Goal: Task Accomplishment & Management: Manage account settings

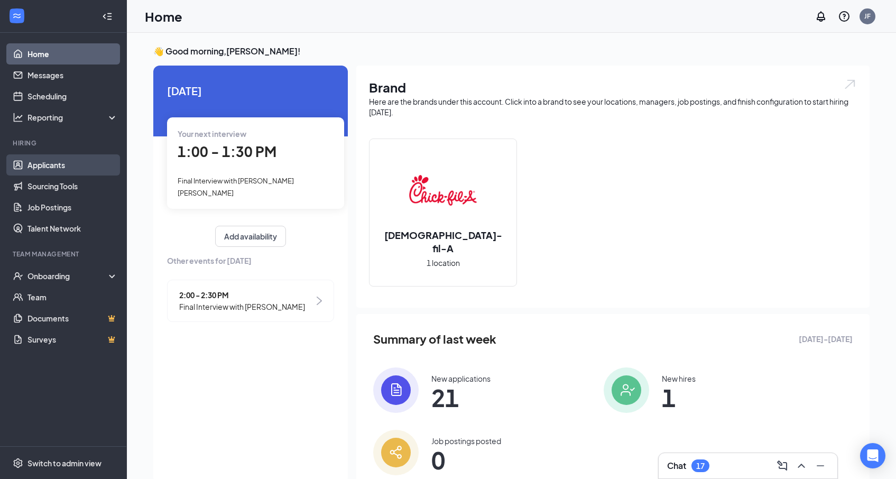
click at [40, 162] on link "Applicants" at bounding box center [72, 164] width 90 height 21
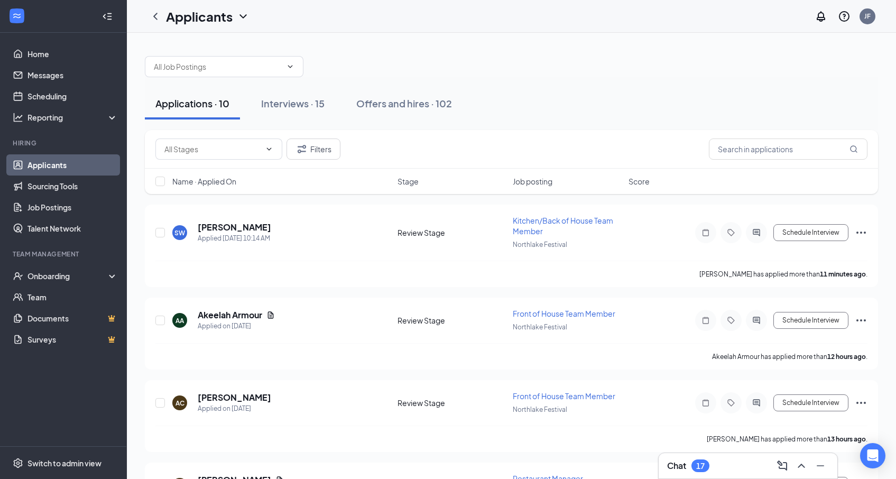
click at [535, 177] on span "Job posting" at bounding box center [533, 181] width 40 height 11
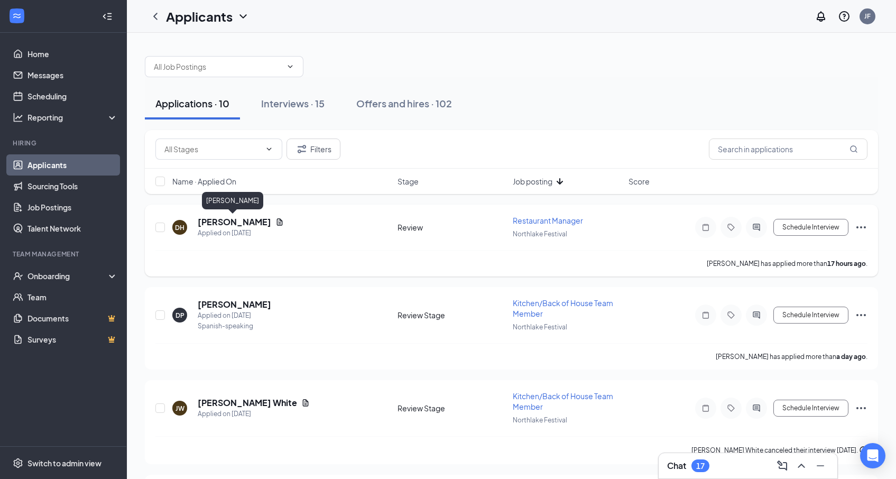
click at [231, 222] on h5 "Dexroy Hayles" at bounding box center [235, 222] width 74 height 12
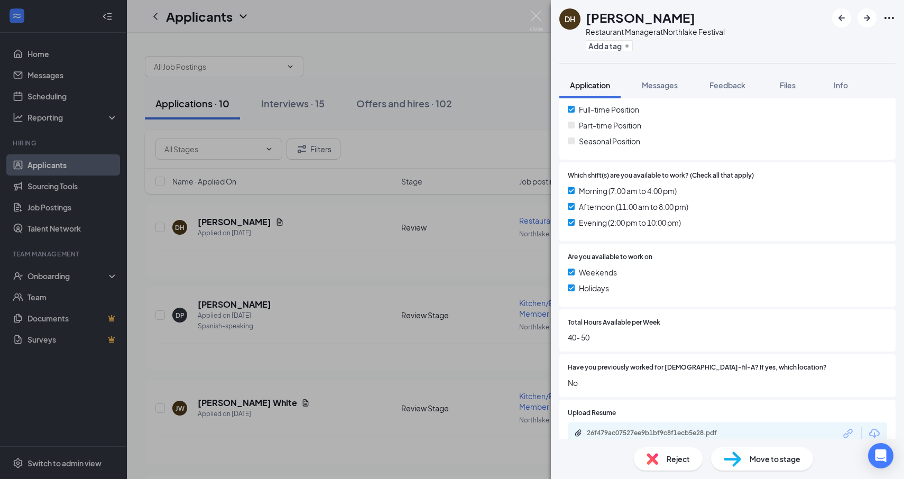
scroll to position [305, 0]
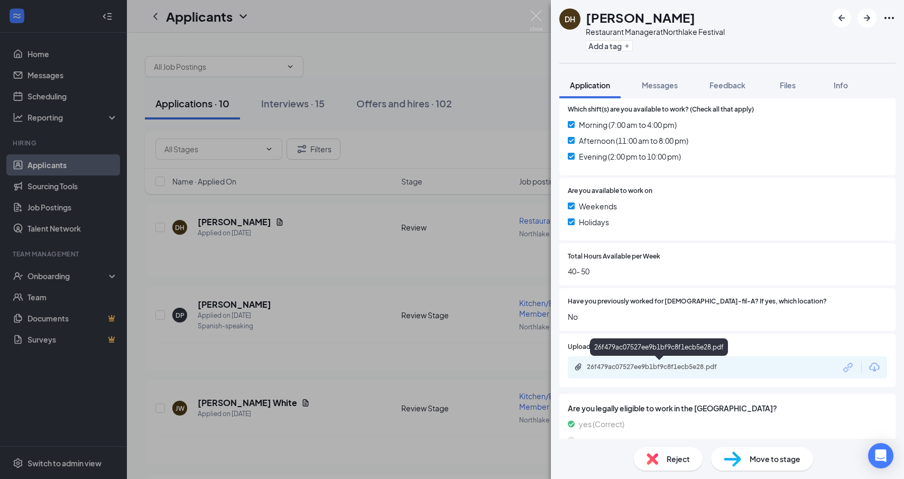
click at [715, 371] on div "26f479ac07527ee9b1bf9c8f1ecb5e28.pdf" at bounding box center [659, 368] width 171 height 10
click at [650, 463] on img at bounding box center [653, 459] width 12 height 12
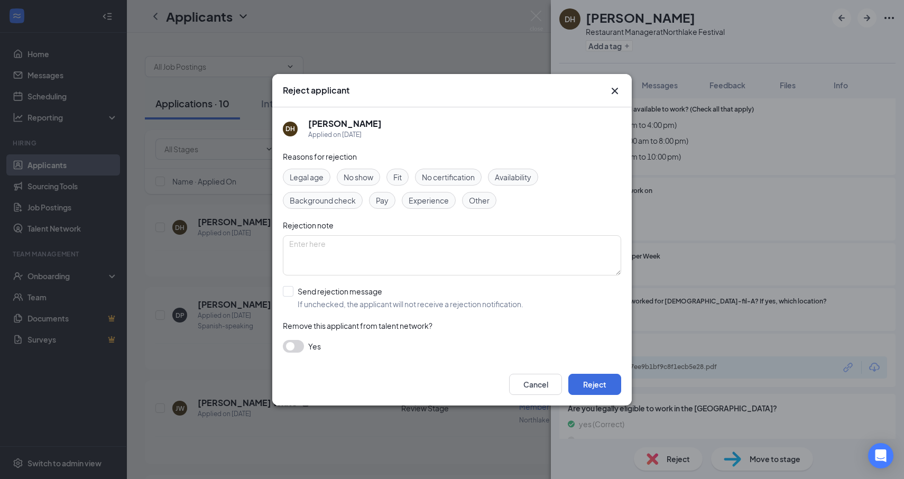
click at [424, 204] on span "Experience" at bounding box center [429, 201] width 40 height 12
click at [283, 291] on input "Send rejection message If unchecked, the applicant will not receive a rejection…" at bounding box center [403, 297] width 241 height 23
checkbox input "true"
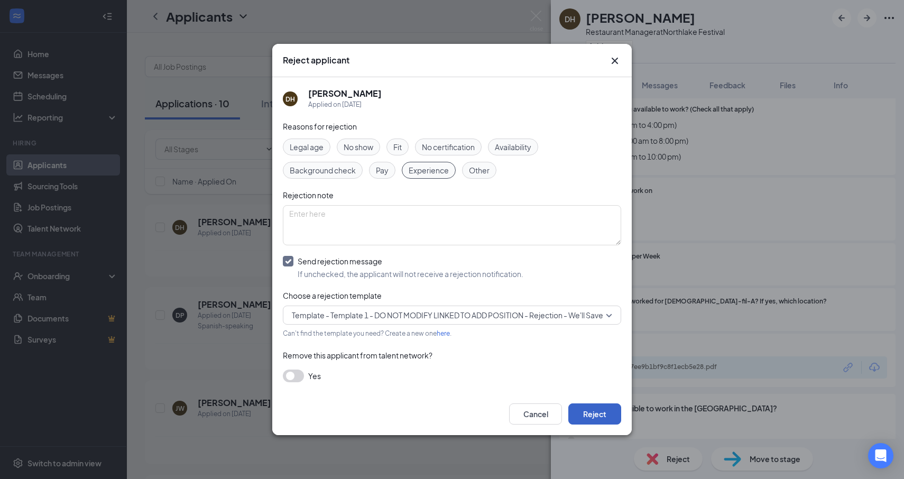
click at [605, 415] on button "Reject" at bounding box center [594, 413] width 53 height 21
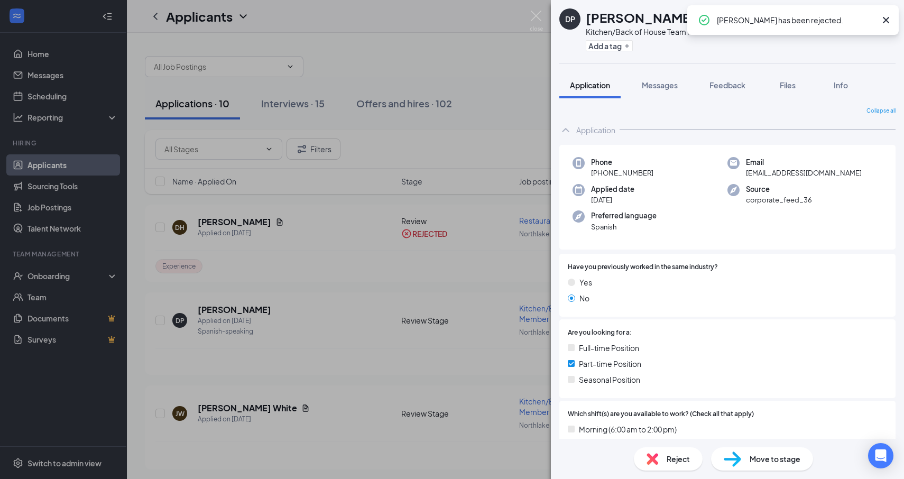
click at [318, 280] on div "DP Dania Perez Kitchen/Back of House Team Member at Northlake Festival Add a ta…" at bounding box center [452, 239] width 904 height 479
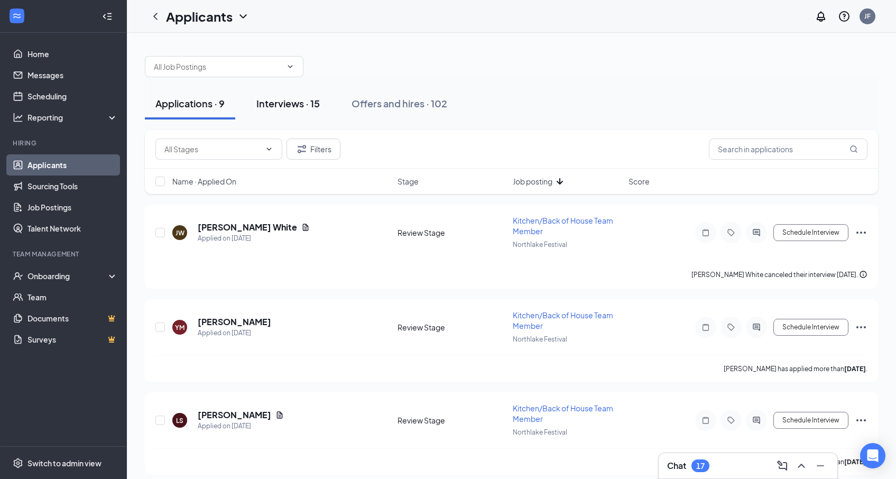
click at [285, 103] on div "Interviews · 15" at bounding box center [287, 103] width 63 height 13
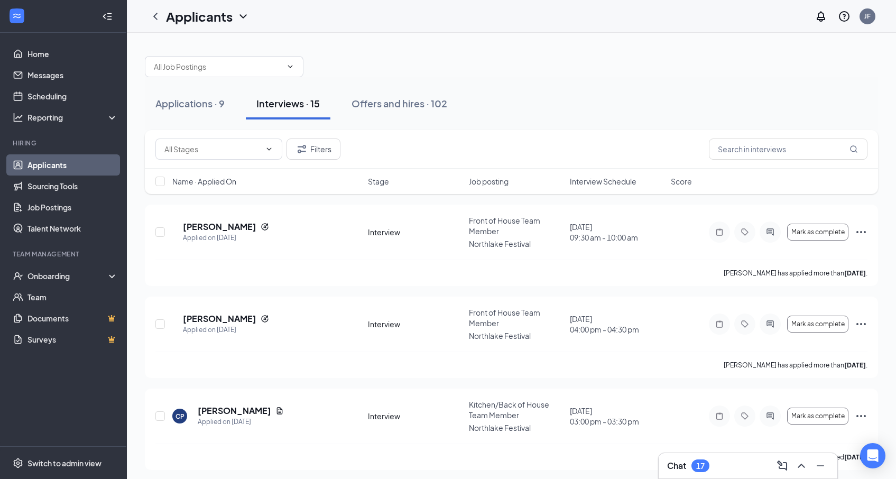
click at [495, 182] on span "Job posting" at bounding box center [489, 181] width 40 height 11
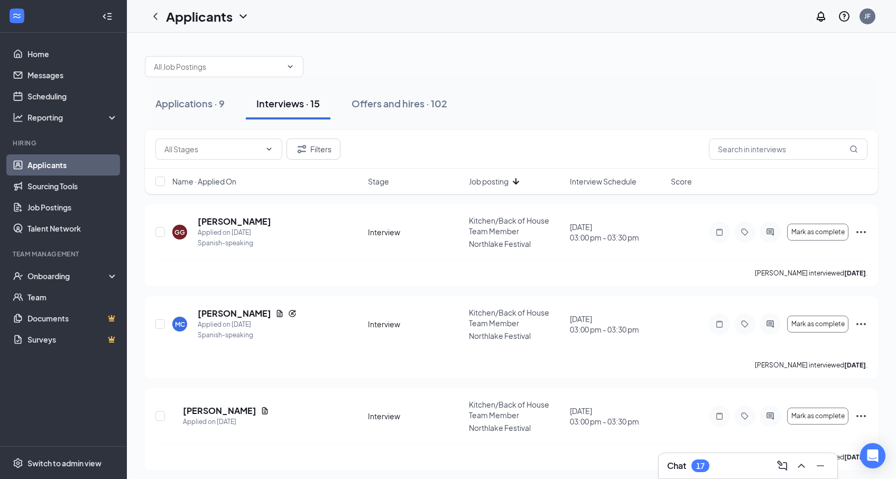
click at [611, 180] on span "Interview Schedule" at bounding box center [603, 181] width 67 height 11
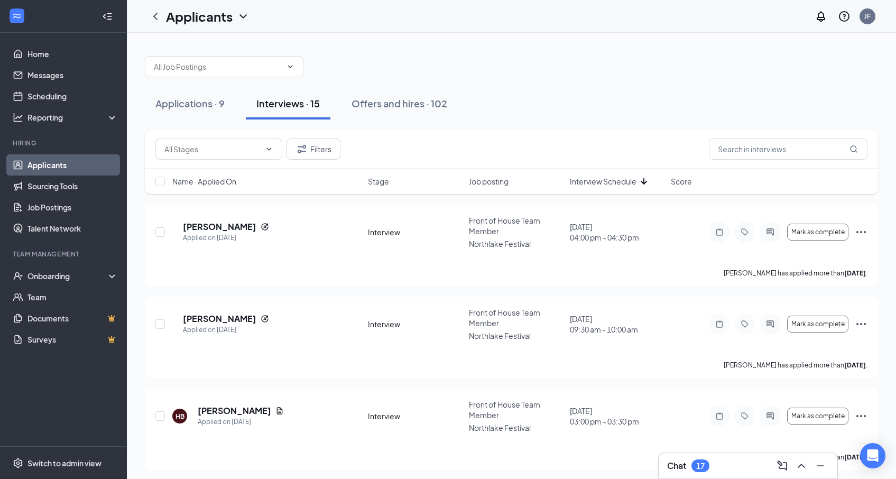
click at [611, 180] on span "Interview Schedule" at bounding box center [603, 181] width 67 height 11
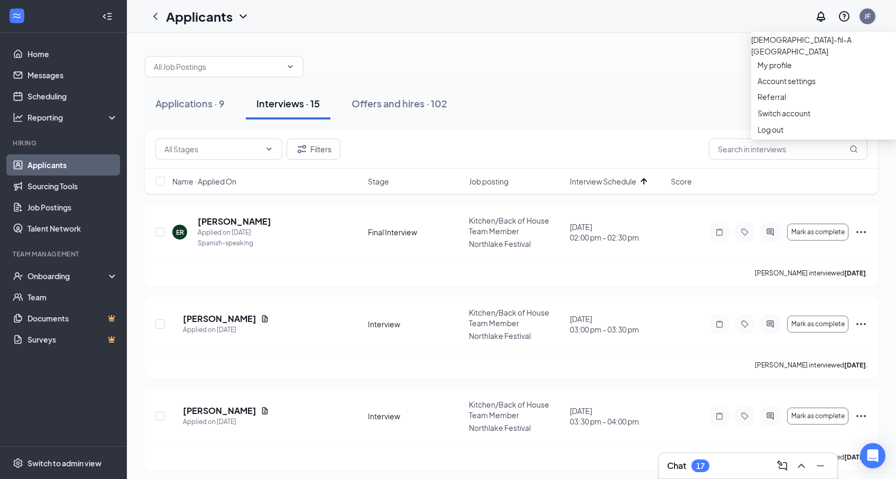
click at [867, 17] on div "JF" at bounding box center [868, 16] width 6 height 9
click at [796, 118] on link "Switch account" at bounding box center [784, 113] width 53 height 10
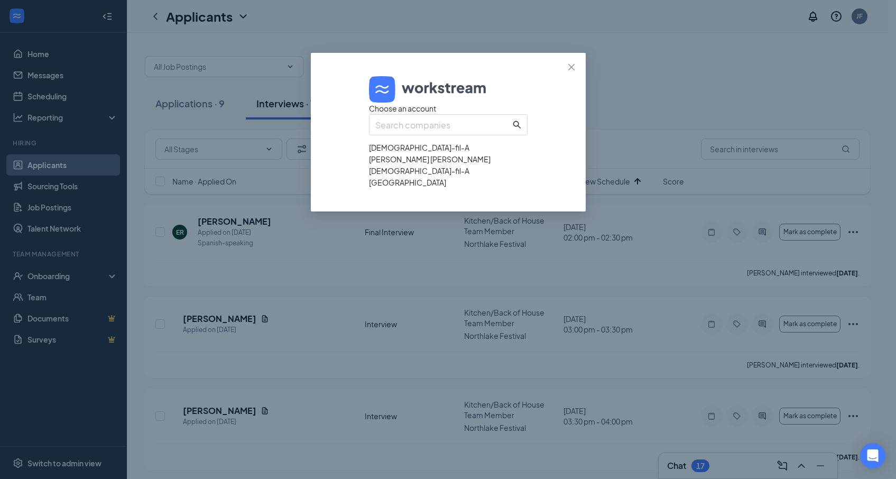
click at [444, 165] on div "Chick-fil-A Tucker Hugh Howell" at bounding box center [448, 153] width 159 height 23
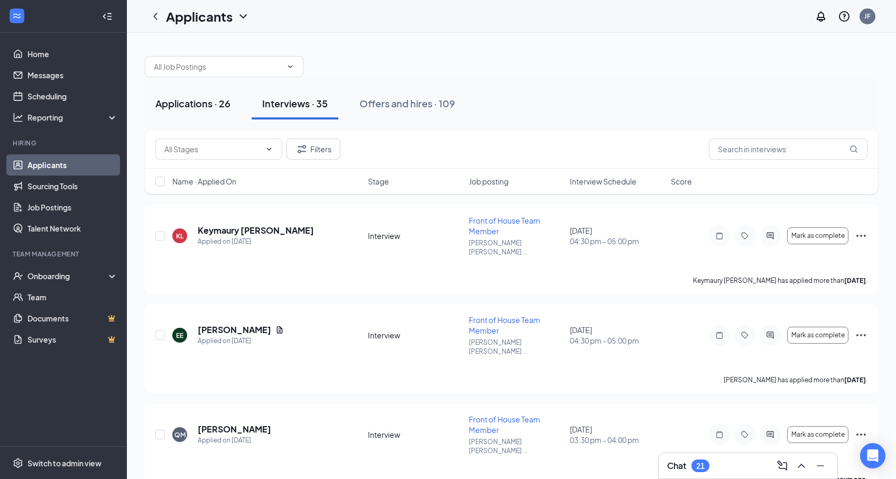
click at [187, 106] on div "Applications · 26" at bounding box center [192, 103] width 75 height 13
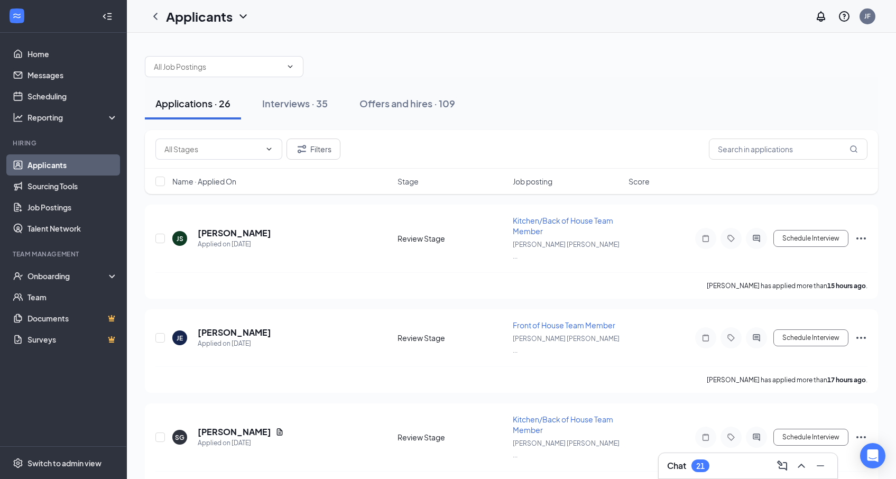
click at [535, 185] on span "Job posting" at bounding box center [533, 181] width 40 height 11
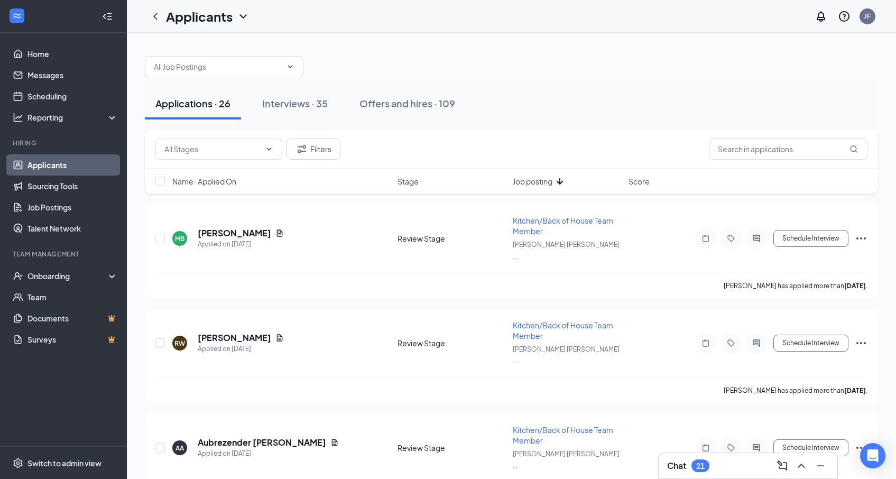
click at [535, 185] on span "Job posting" at bounding box center [533, 181] width 40 height 11
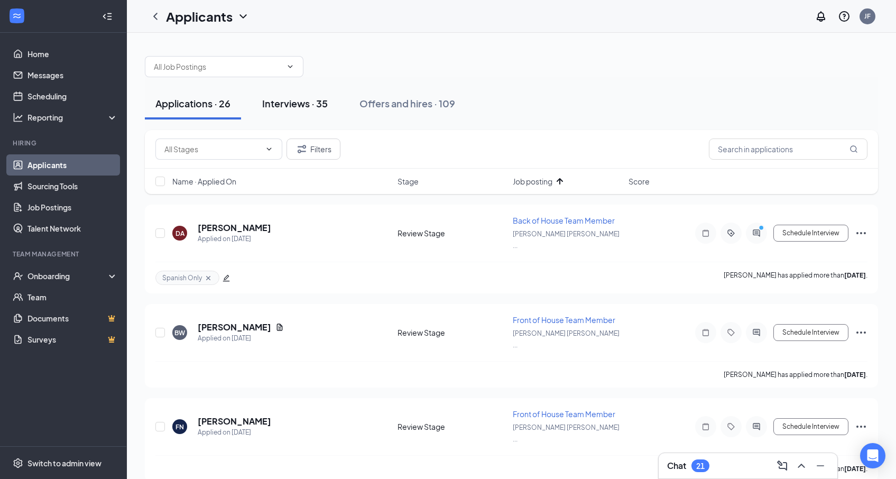
click at [277, 97] on div "Interviews · 35" at bounding box center [295, 103] width 66 height 13
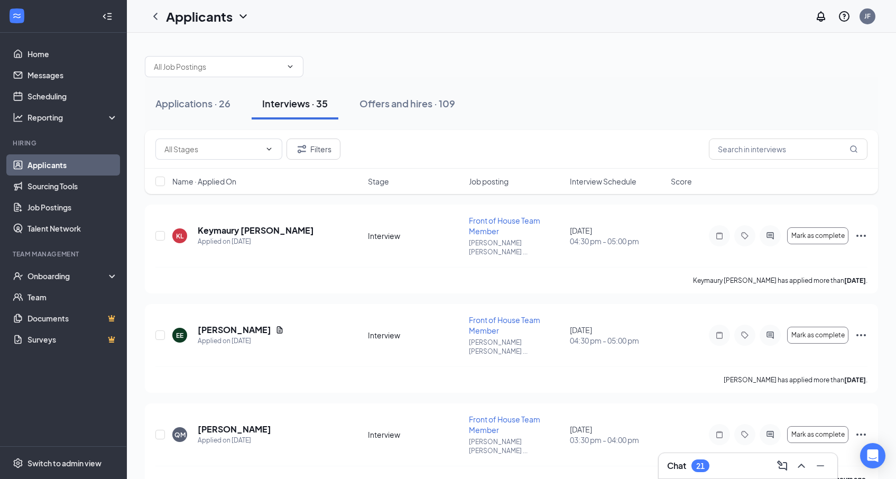
click at [600, 180] on span "Interview Schedule" at bounding box center [603, 181] width 67 height 11
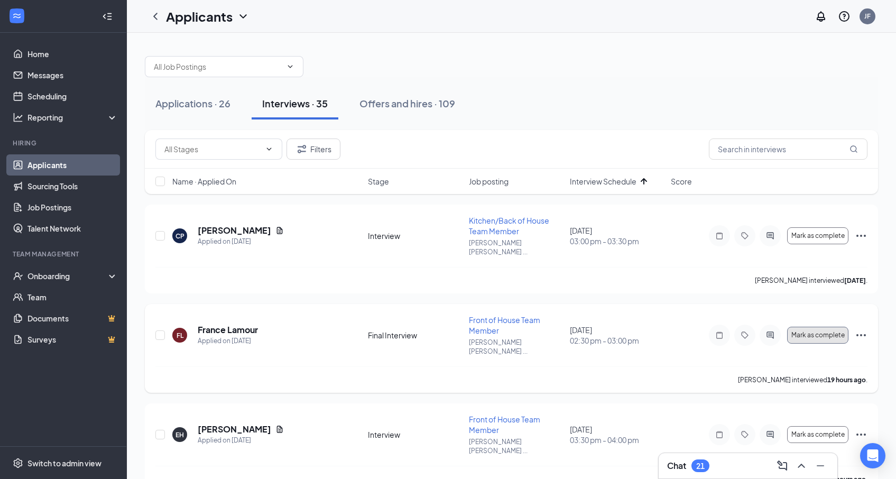
click at [823, 332] on span "Mark as complete" at bounding box center [818, 335] width 53 height 7
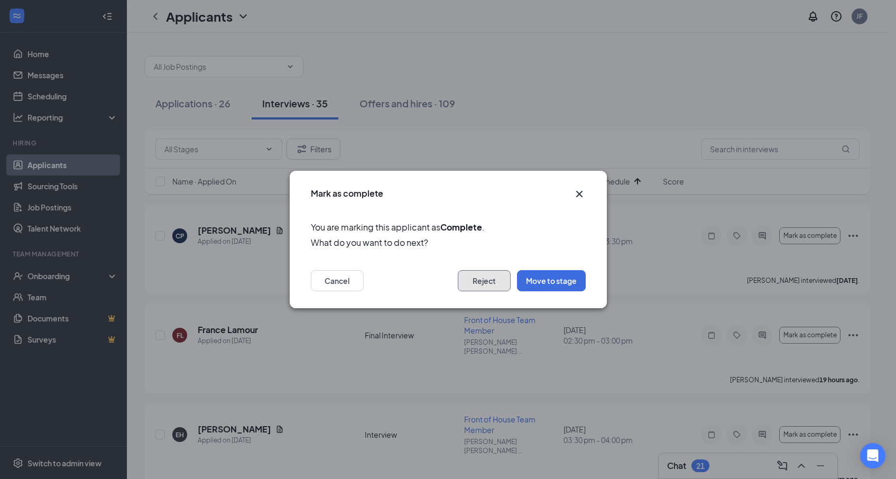
click at [480, 276] on button "Reject" at bounding box center [484, 280] width 53 height 21
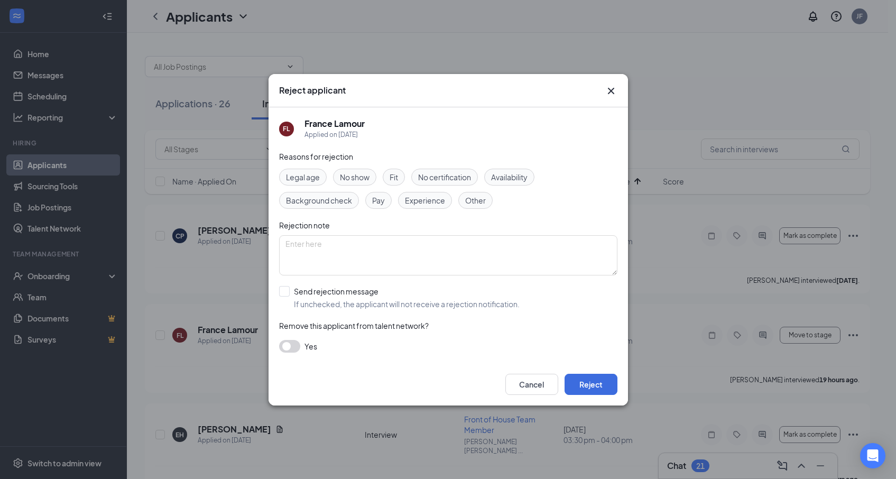
click at [398, 178] on span "Fit" at bounding box center [394, 177] width 8 height 12
click at [283, 291] on input "Send rejection message If unchecked, the applicant will not receive a rejection…" at bounding box center [399, 297] width 241 height 23
checkbox input "true"
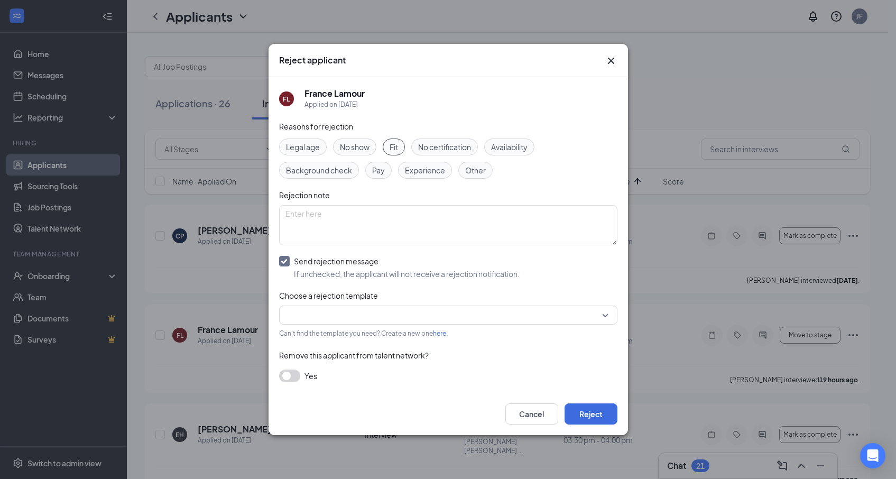
click at [361, 310] on input "search" at bounding box center [445, 315] width 318 height 18
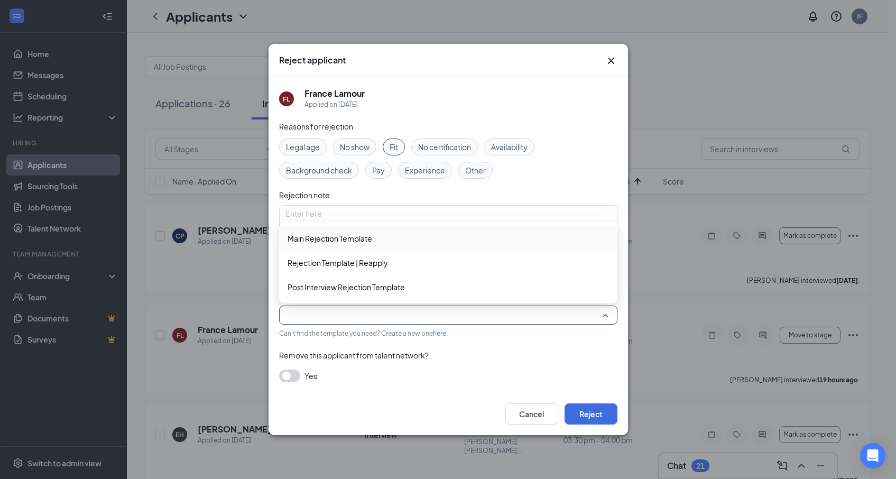
click at [322, 242] on span "Main Rejection Template" at bounding box center [330, 239] width 85 height 12
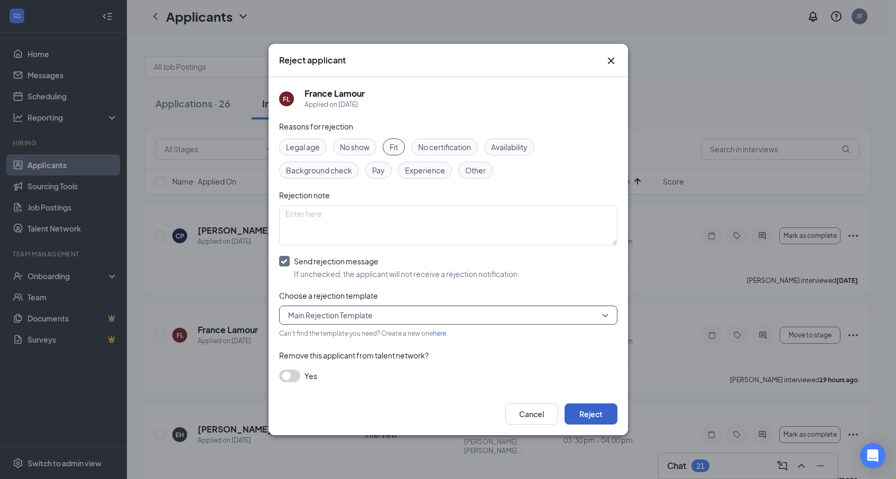
click at [589, 415] on button "Reject" at bounding box center [591, 413] width 53 height 21
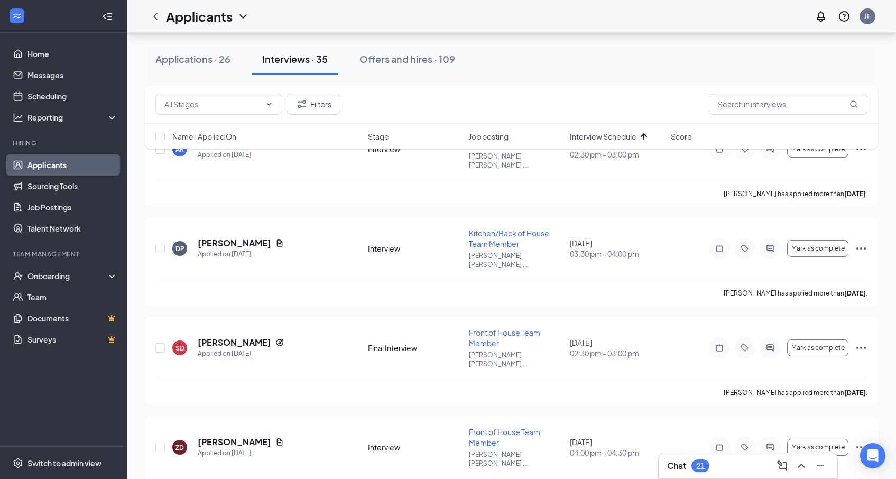
scroll to position [1185, 0]
